Goal: Share content: Share content

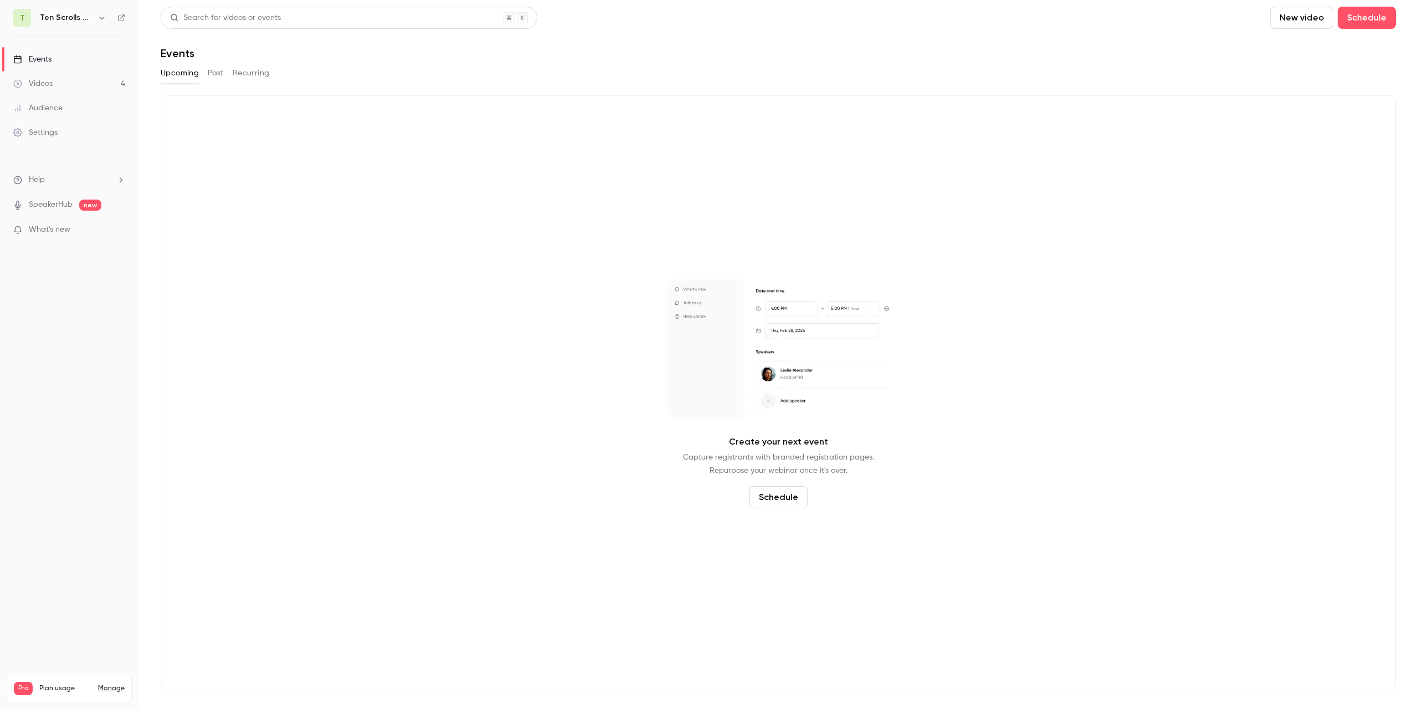
click at [44, 86] on div "Videos" at bounding box center [32, 83] width 39 height 11
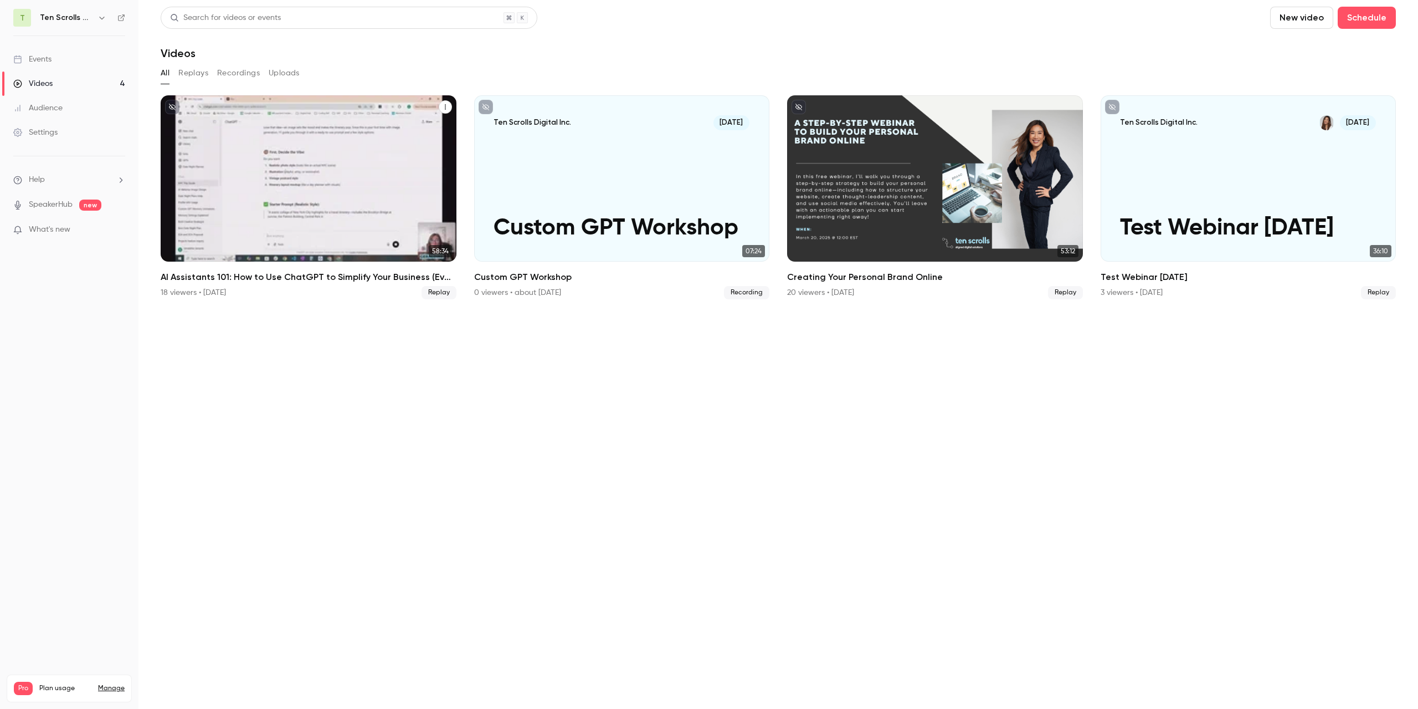
click at [348, 183] on div "AI Assistants 101: How to Use ChatGPT to Simplify Your Business (Even If You’re…" at bounding box center [309, 178] width 296 height 166
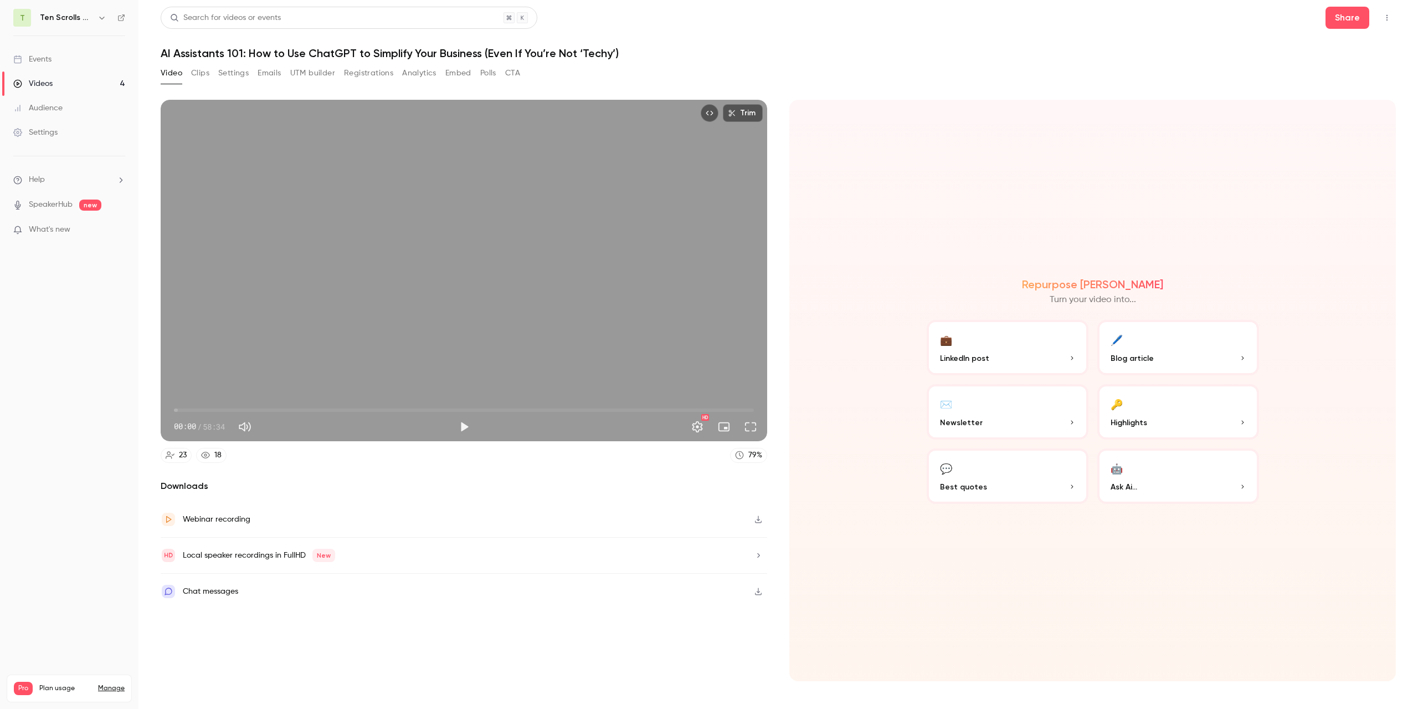
click at [1001, 370] on button "💼 LinkedIn post" at bounding box center [1008, 347] width 162 height 55
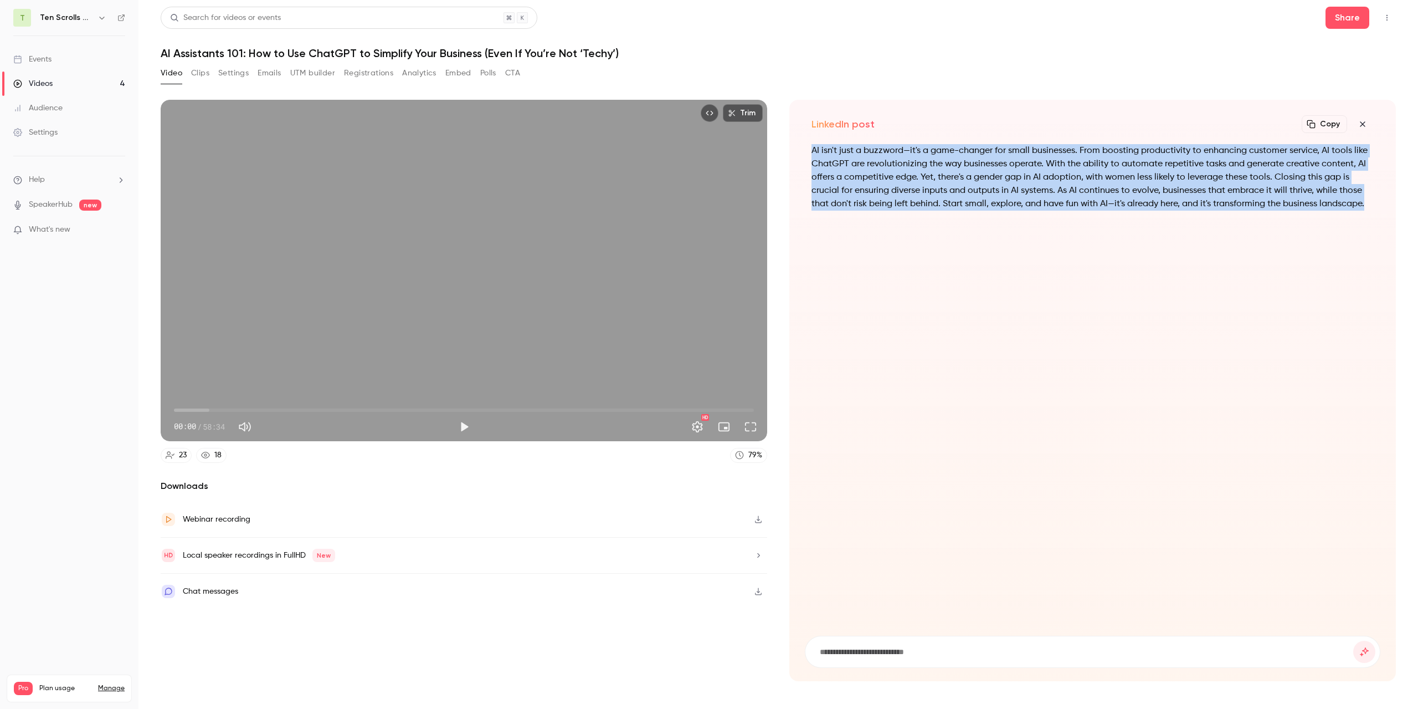
drag, startPoint x: 813, startPoint y: 150, endPoint x: 1380, endPoint y: 199, distance: 568.3
click at [1380, 199] on div "AI isn't just a buzzword—it's a game-changer for small businesses. From boostin…" at bounding box center [1093, 383] width 576 height 478
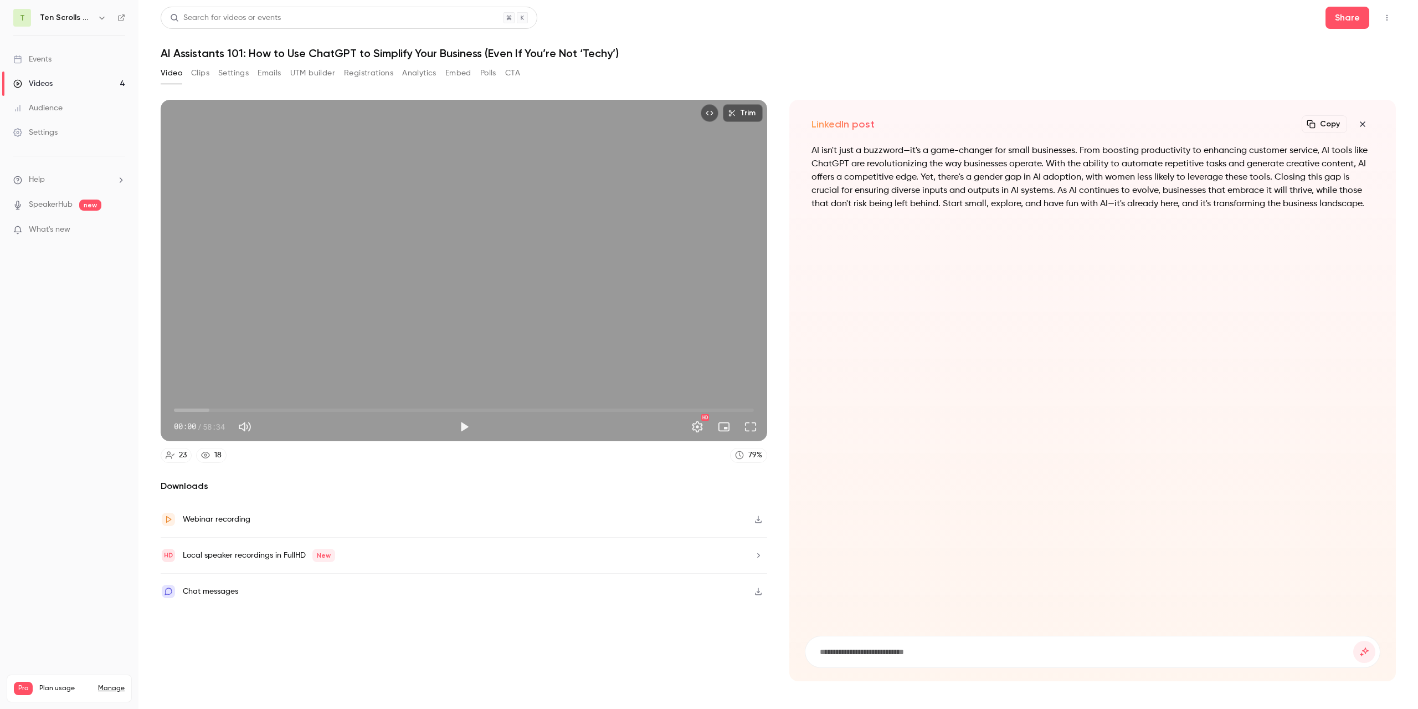
click at [905, 654] on input at bounding box center [1086, 651] width 535 height 12
click at [1323, 123] on button "Copy" at bounding box center [1324, 124] width 45 height 18
click at [848, 655] on input at bounding box center [1086, 651] width 535 height 12
type input "*"
type input "**********"
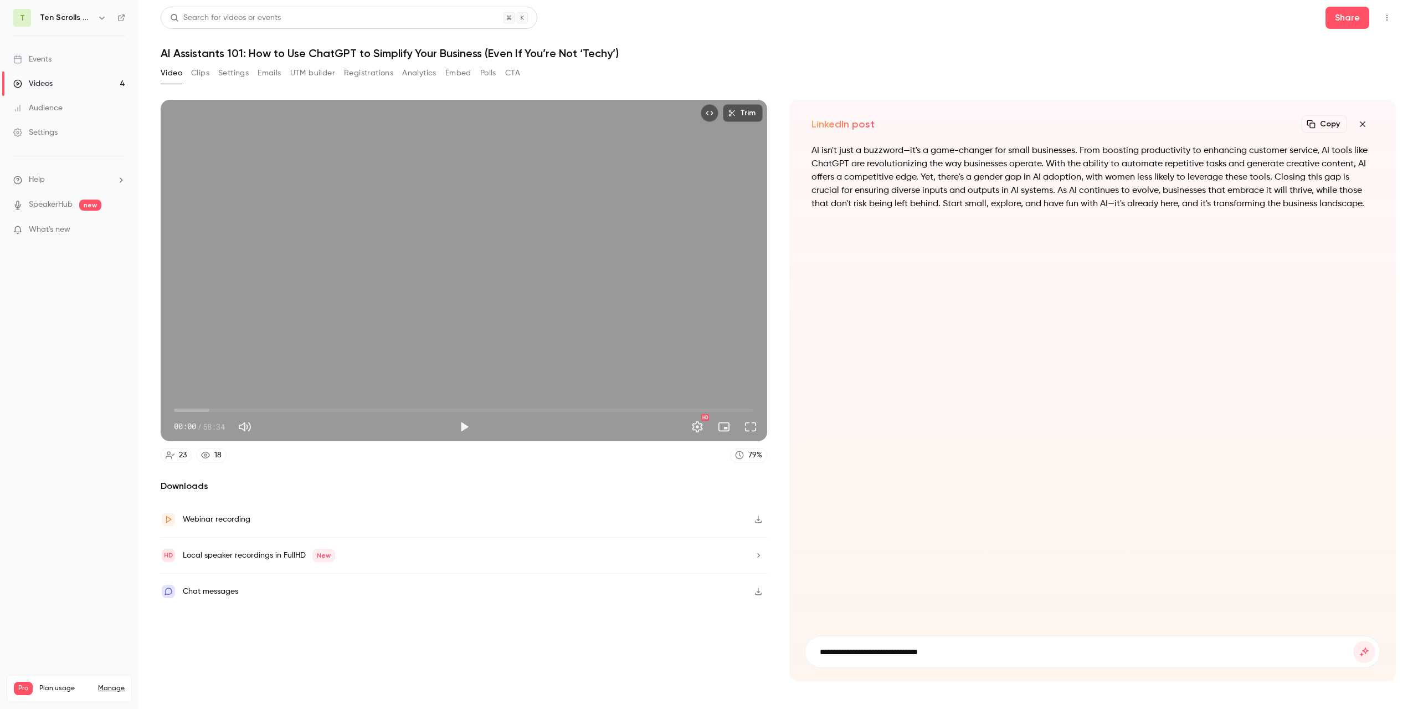
click at [1354, 640] on button "submit" at bounding box center [1365, 651] width 22 height 22
type input "**********"
click at [1354, 640] on button "submit" at bounding box center [1365, 651] width 22 height 22
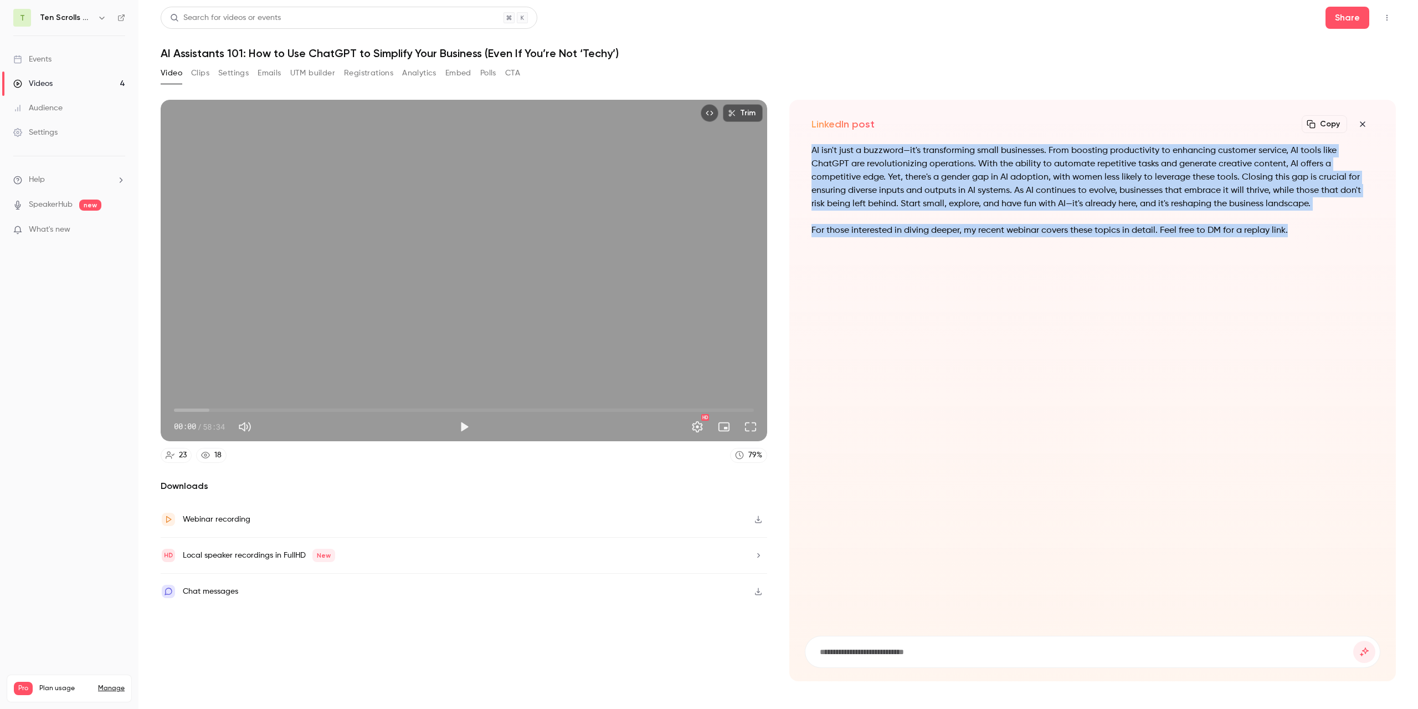
drag, startPoint x: 814, startPoint y: 149, endPoint x: 1318, endPoint y: 218, distance: 508.4
click at [1318, 218] on div "AI isn't just a buzzword—it's transforming small businesses. From boosting prod…" at bounding box center [1093, 197] width 562 height 106
copy div "AI isn't just a buzzword—it's transforming small businesses. From boosting prod…"
click at [1366, 129] on button "button" at bounding box center [1363, 124] width 22 height 22
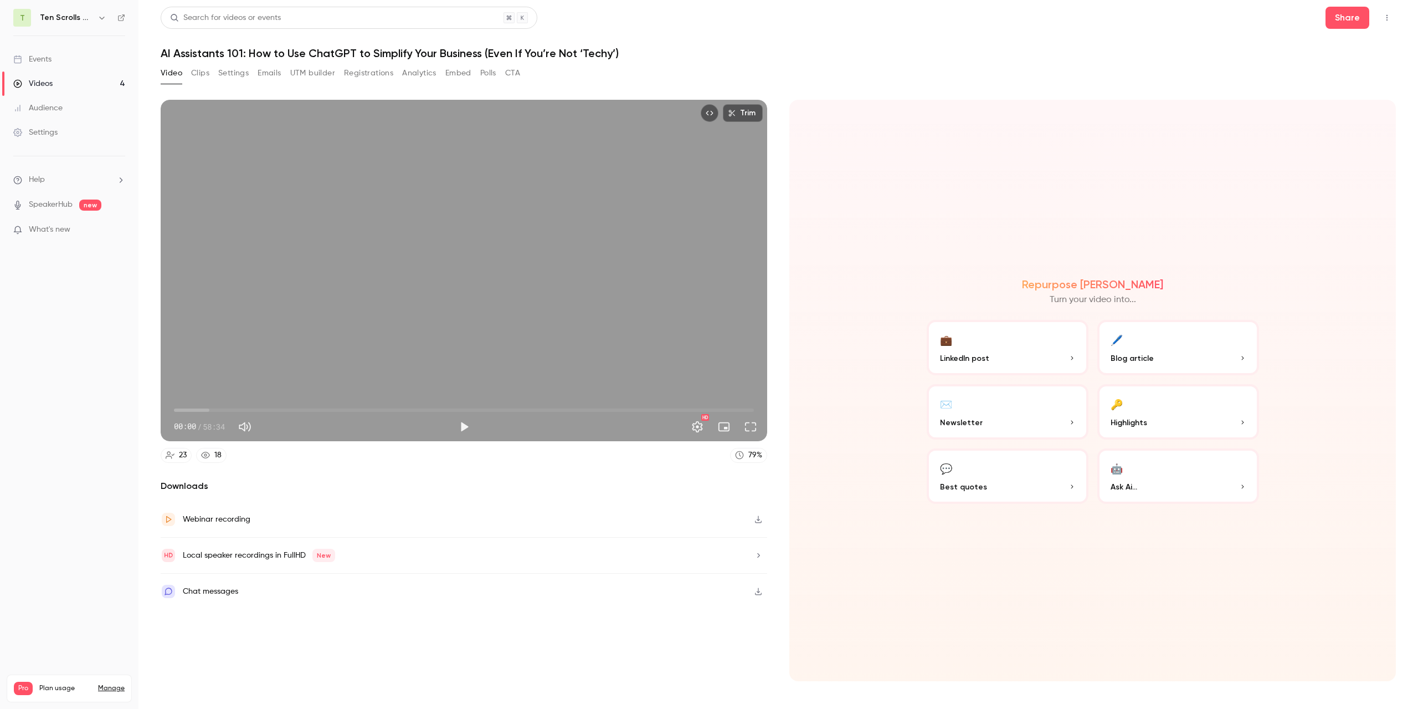
click at [1011, 479] on button "💬 Best quotes" at bounding box center [1008, 475] width 162 height 55
